Goal: Task Accomplishment & Management: Complete application form

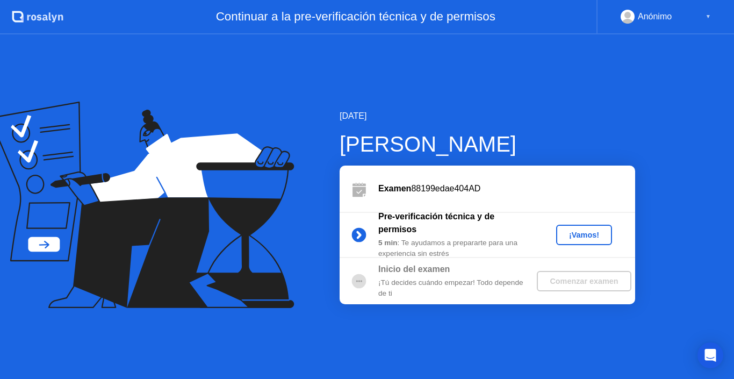
click at [438, 306] on div "[DATE] [PERSON_NAME] Examen 88199edae404AD Pre-verificación técnica y de permis…" at bounding box center [367, 206] width 734 height 345
click at [590, 234] on div "¡Vamos!" at bounding box center [584, 235] width 47 height 9
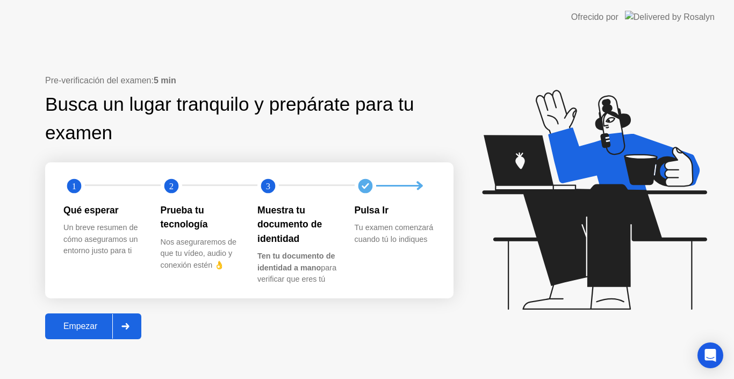
click at [95, 328] on div "Empezar" at bounding box center [80, 327] width 64 height 10
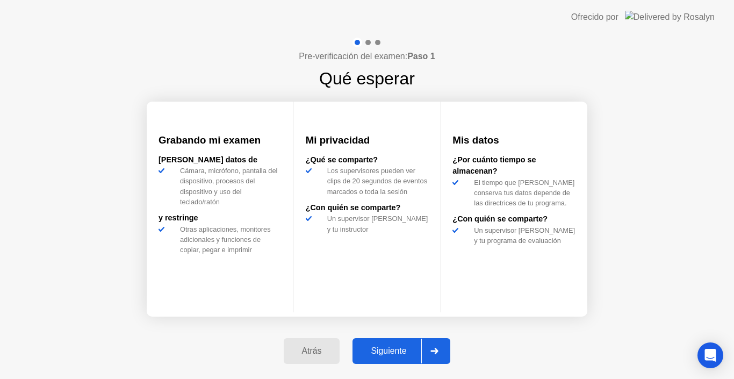
click at [424, 351] on div at bounding box center [434, 351] width 26 height 25
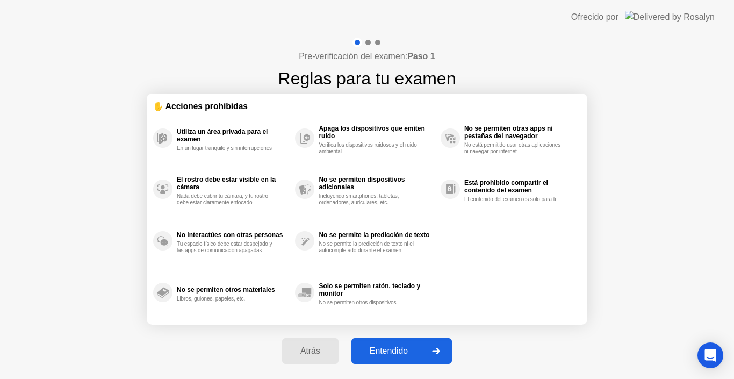
click at [387, 351] on div "Entendido" at bounding box center [389, 351] width 68 height 10
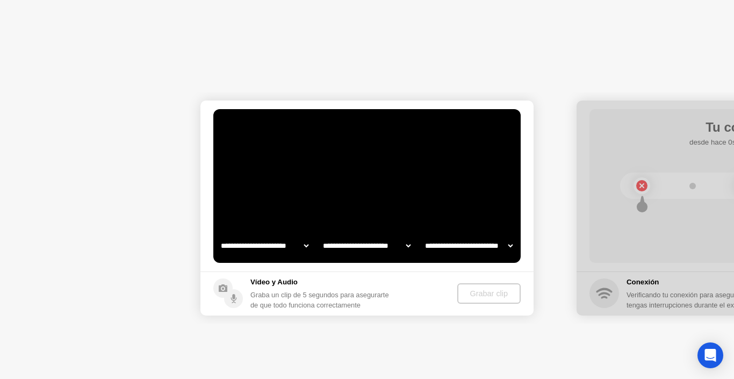
select select "**********"
select select "*******"
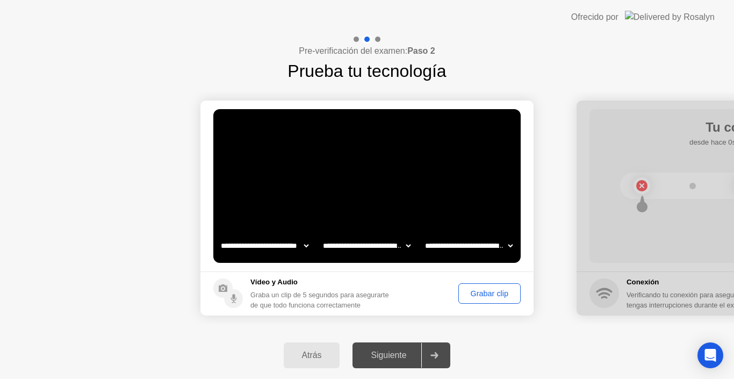
click at [492, 292] on div "Grabar clip" at bounding box center [489, 293] width 55 height 9
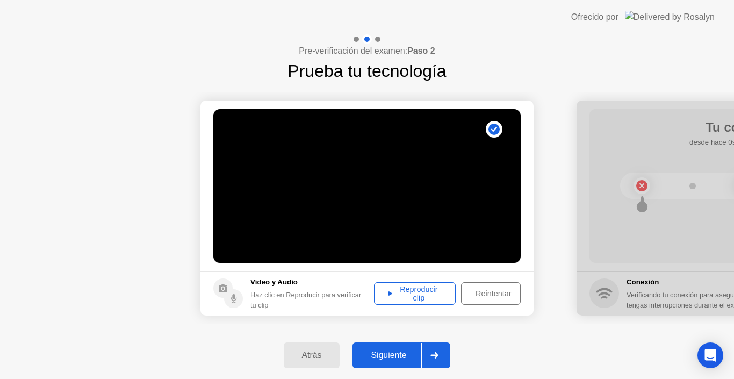
click at [433, 292] on div "Reproducir clip" at bounding box center [415, 293] width 74 height 17
click at [396, 351] on div "Siguiente" at bounding box center [389, 356] width 66 height 10
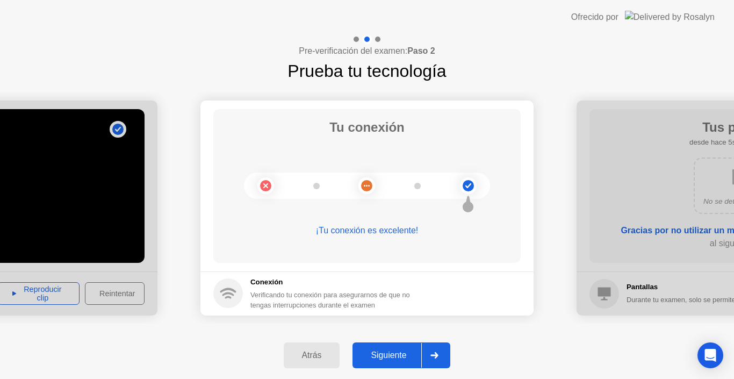
click at [428, 352] on div at bounding box center [434, 355] width 26 height 25
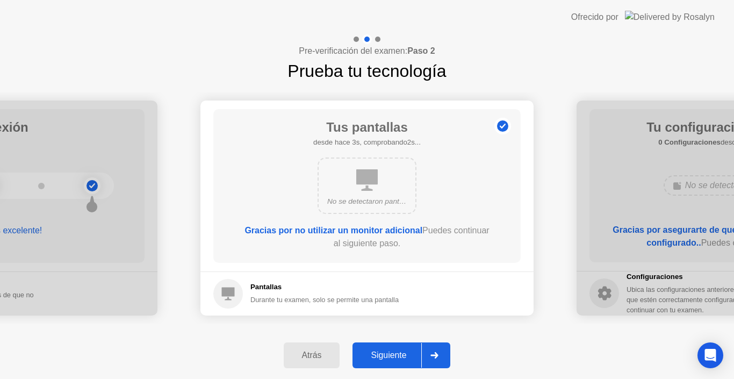
click at [428, 352] on div at bounding box center [434, 355] width 26 height 25
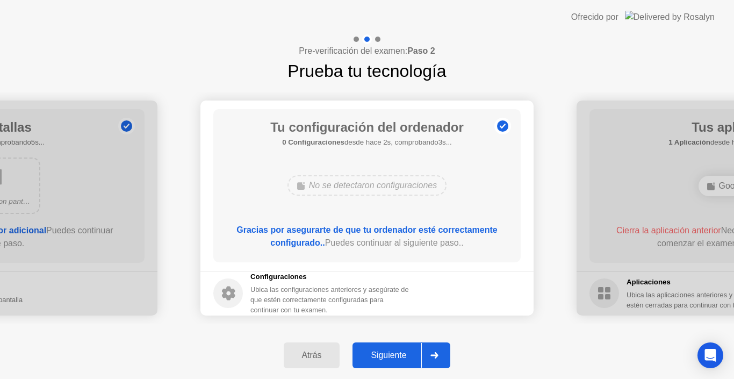
click at [428, 352] on div at bounding box center [434, 355] width 26 height 25
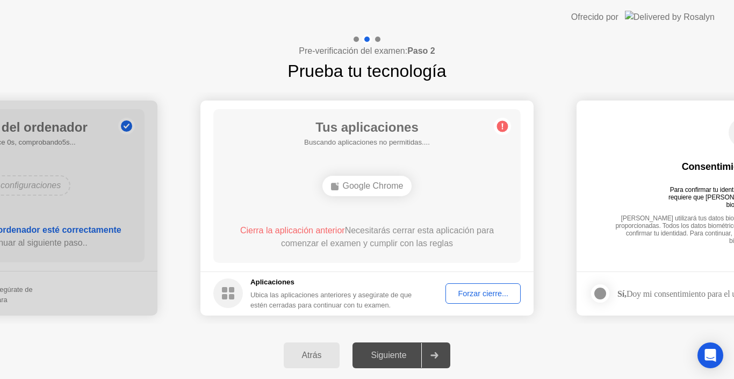
click at [456, 287] on button "Forzar cierre..." at bounding box center [483, 293] width 75 height 20
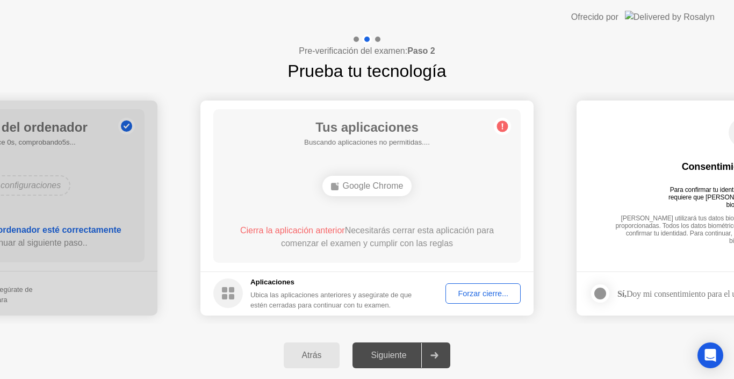
click at [449, 295] on div "Forzar cierre..." at bounding box center [483, 293] width 68 height 9
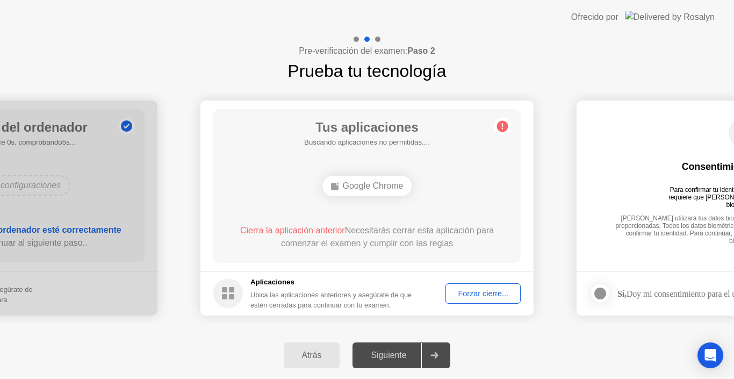
click at [491, 291] on div "Forzar cierre..." at bounding box center [483, 293] width 68 height 9
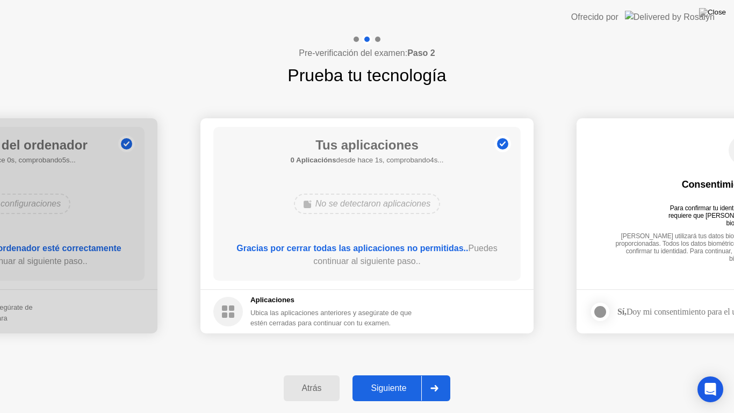
click at [485, 322] on footer "Aplicaciones Ubica las aplicaciones anteriores y asegúrate de que estén cerrada…" at bounding box center [367, 311] width 333 height 44
click at [380, 378] on div "Siguiente" at bounding box center [389, 388] width 66 height 10
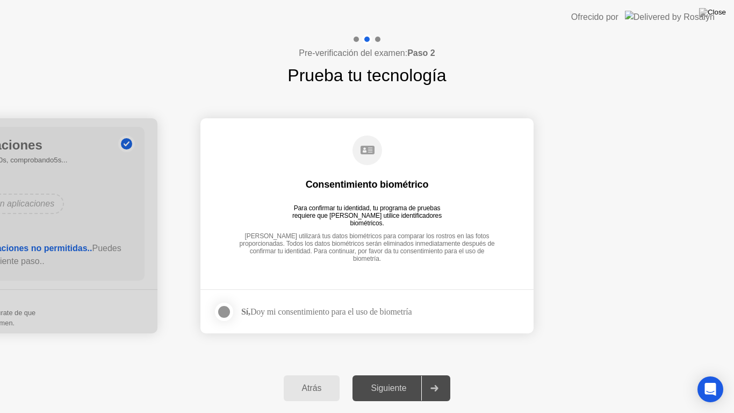
click at [231, 311] on div at bounding box center [224, 311] width 13 height 13
click at [394, 378] on div "Siguiente" at bounding box center [389, 388] width 66 height 10
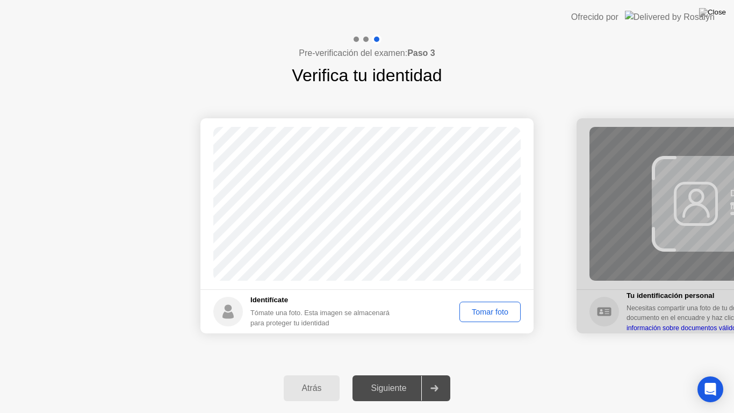
click at [471, 313] on div "Tomar foto" at bounding box center [490, 312] width 54 height 9
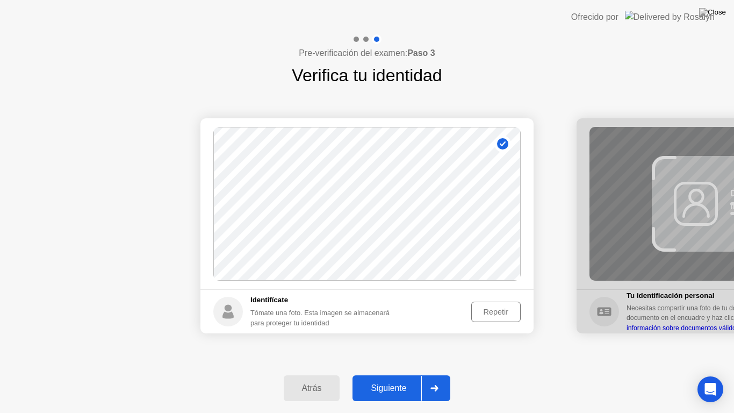
click at [397, 378] on div "Siguiente" at bounding box center [389, 388] width 66 height 10
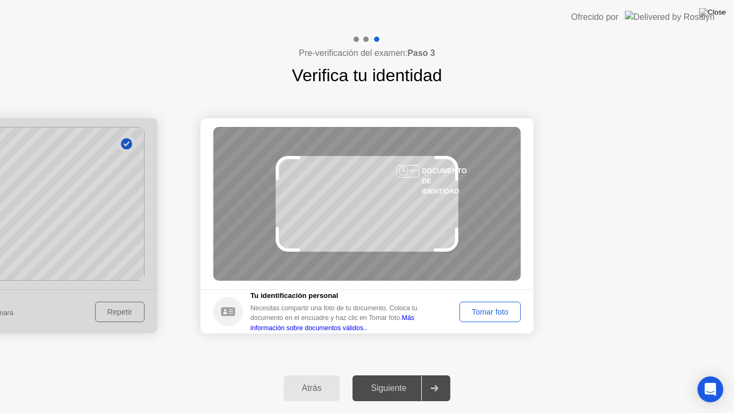
click at [467, 312] on div "Tomar foto" at bounding box center [490, 312] width 54 height 9
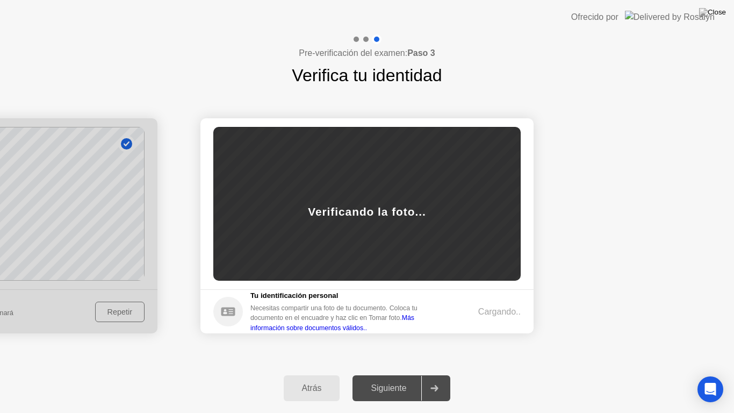
click at [478, 305] on div "Cargando.." at bounding box center [499, 311] width 42 height 13
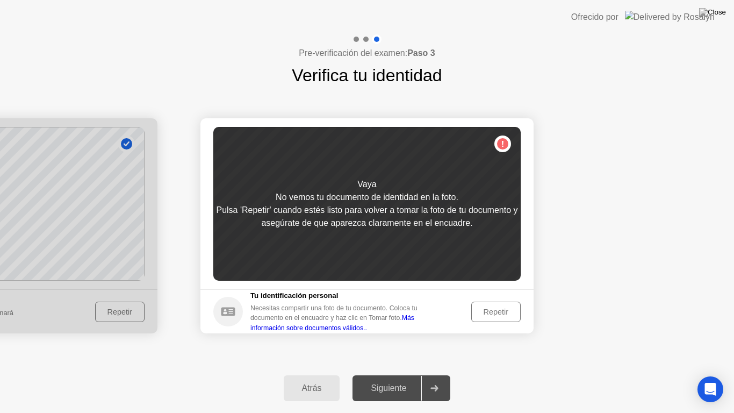
click at [421, 251] on div "Vaya No vemos tu documento de identidad en la foto. Pulsa 'Repetir' cuando esté…" at bounding box center [367, 204] width 308 height 154
click at [501, 311] on div "Repetir" at bounding box center [496, 312] width 42 height 9
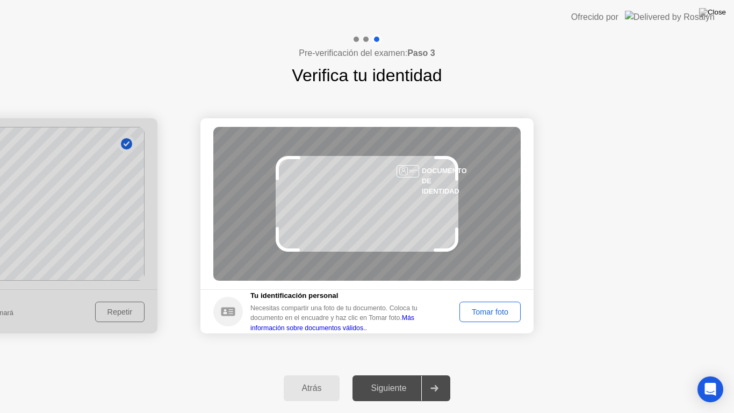
click at [502, 311] on div "Tomar foto" at bounding box center [490, 312] width 54 height 9
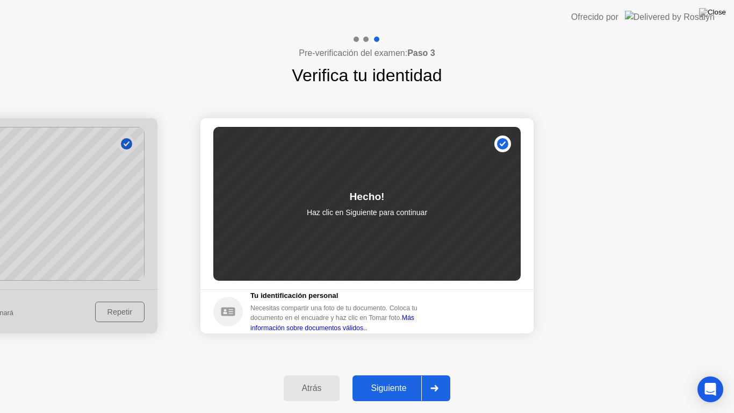
click at [375, 378] on div "Siguiente" at bounding box center [389, 388] width 66 height 10
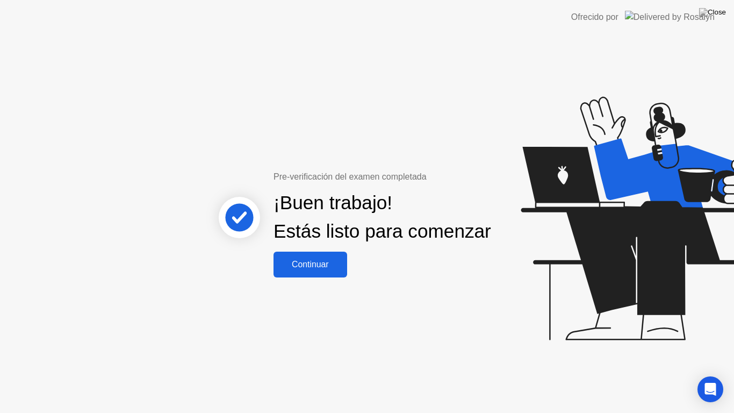
click at [295, 269] on div "Continuar" at bounding box center [310, 265] width 67 height 10
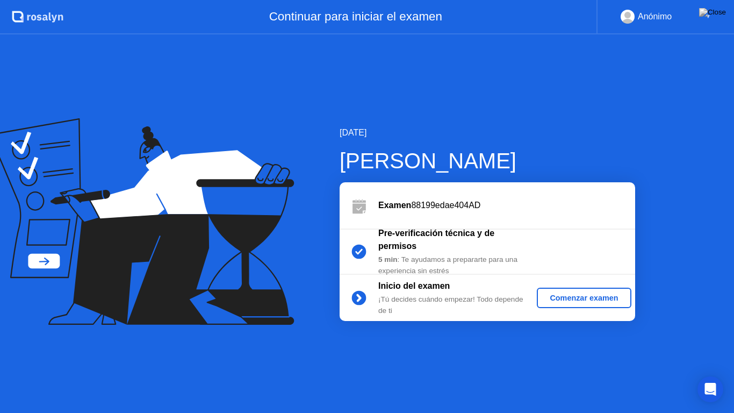
click at [582, 302] on div "Comenzar examen" at bounding box center [583, 298] width 85 height 9
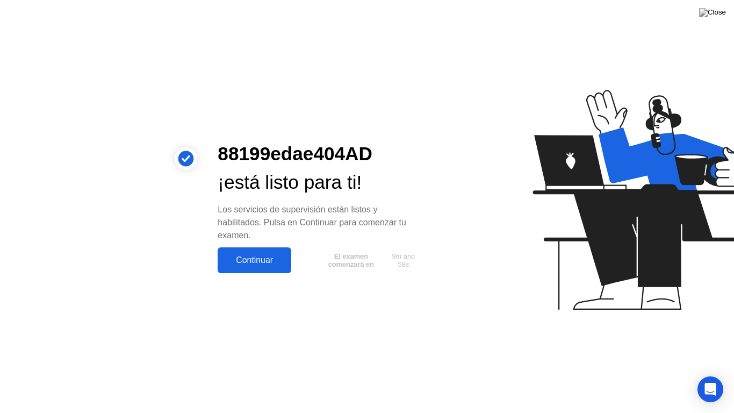
click at [252, 262] on div "Continuar" at bounding box center [254, 260] width 67 height 10
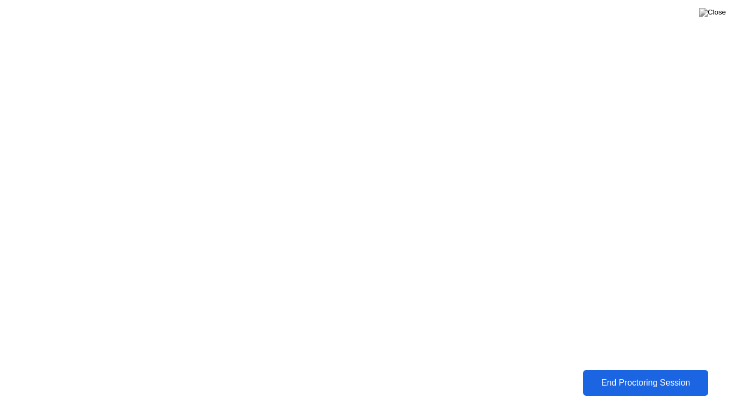
click at [630, 378] on div "End Proctoring Session" at bounding box center [646, 383] width 119 height 10
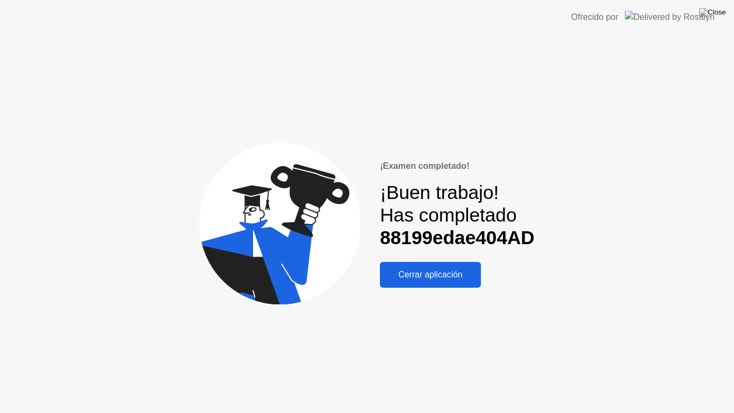
click at [445, 280] on div "Cerrar aplicación" at bounding box center [430, 275] width 95 height 10
